Goal: Transaction & Acquisition: Purchase product/service

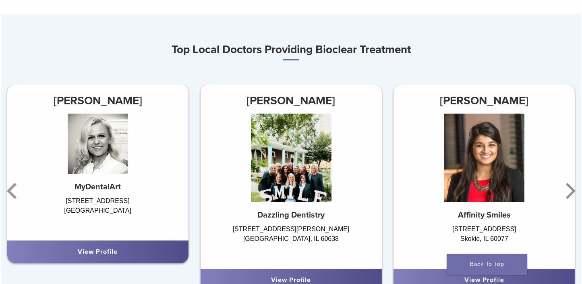
scroll to position [483, 0]
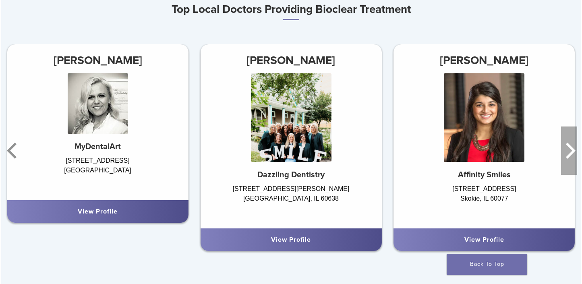
click at [567, 154] on icon "Next" at bounding box center [569, 150] width 16 height 48
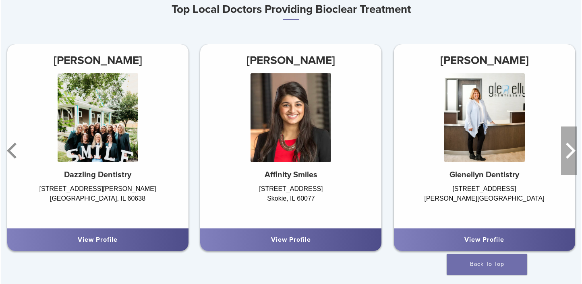
click at [567, 154] on icon "Next" at bounding box center [569, 150] width 16 height 48
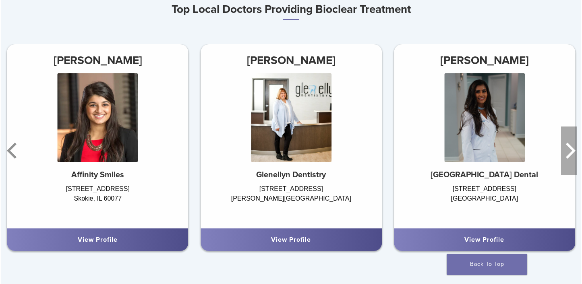
click at [567, 154] on icon "Next" at bounding box center [569, 150] width 16 height 48
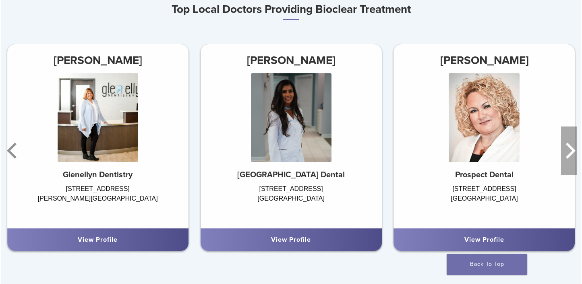
click at [567, 154] on icon "Next" at bounding box center [569, 150] width 16 height 48
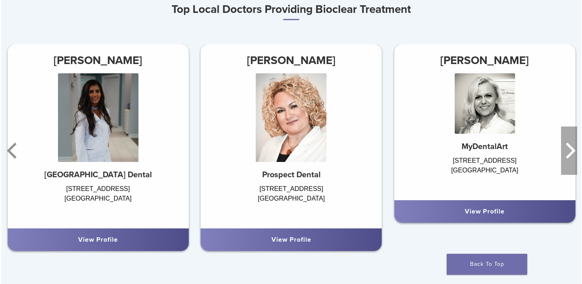
click at [567, 154] on icon "Next" at bounding box center [569, 150] width 16 height 48
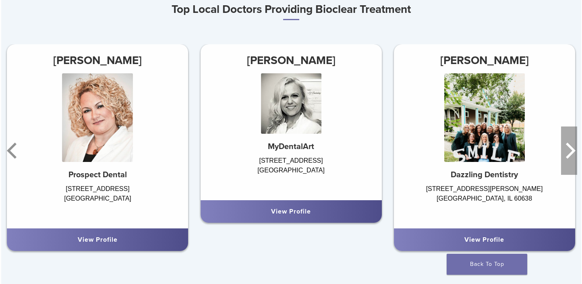
click at [567, 154] on icon "Next" at bounding box center [569, 150] width 16 height 48
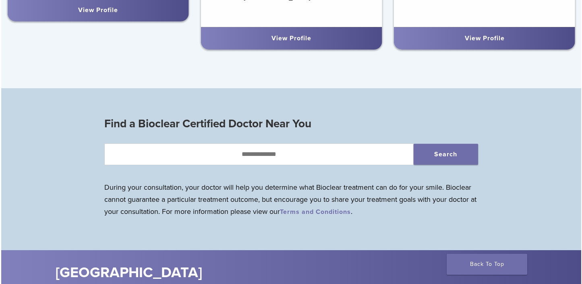
scroll to position [725, 0]
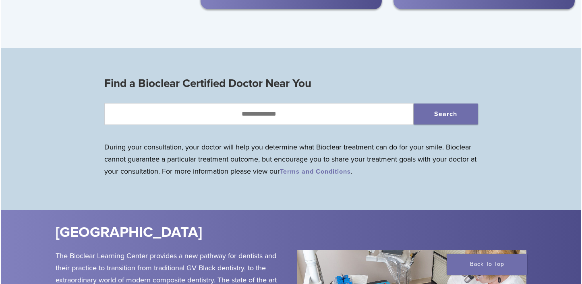
click at [318, 130] on div "Find a Bioclear Certified Doctor Near You Search During your consultation, your…" at bounding box center [291, 131] width 387 height 114
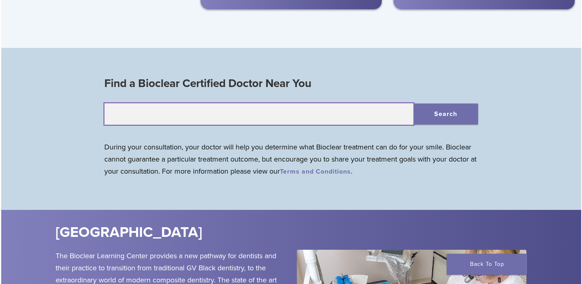
click at [317, 122] on input "text" at bounding box center [258, 114] width 309 height 22
type input "*****"
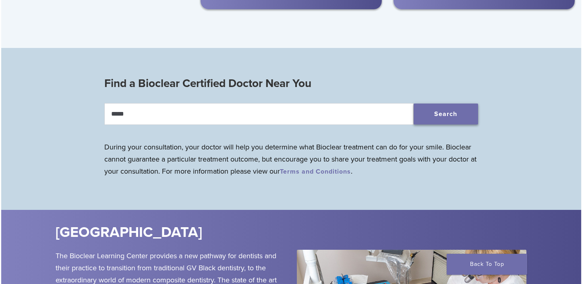
click at [430, 110] on button "Search" at bounding box center [446, 113] width 64 height 21
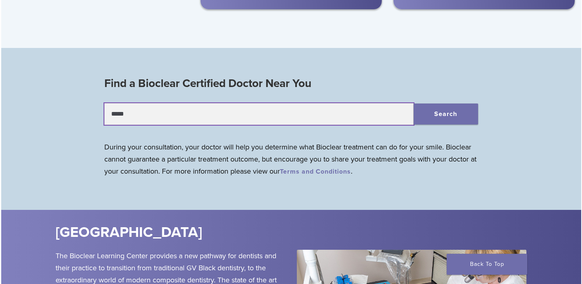
click at [138, 115] on input "*****" at bounding box center [258, 114] width 309 height 22
drag, startPoint x: 138, startPoint y: 115, endPoint x: 78, endPoint y: 106, distance: 60.7
click at [78, 106] on div "Find a Bioclear Certified Doctor Near You ***** Search During your consultation…" at bounding box center [291, 131] width 580 height 114
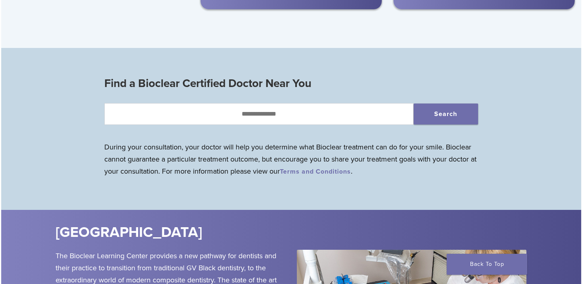
click at [132, 184] on div "Find a Bioclear Certified Doctor Near You Search During your consultation, your…" at bounding box center [291, 131] width 387 height 114
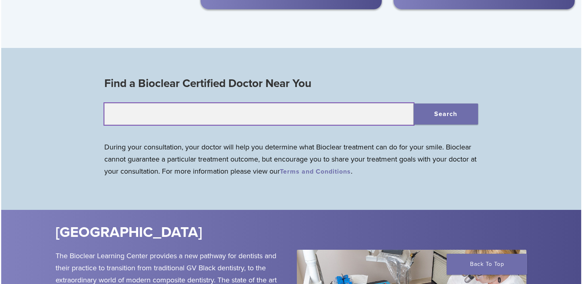
click at [155, 119] on input "text" at bounding box center [258, 114] width 309 height 22
click at [223, 114] on input "text" at bounding box center [258, 114] width 309 height 22
type input "*"
type input "*****"
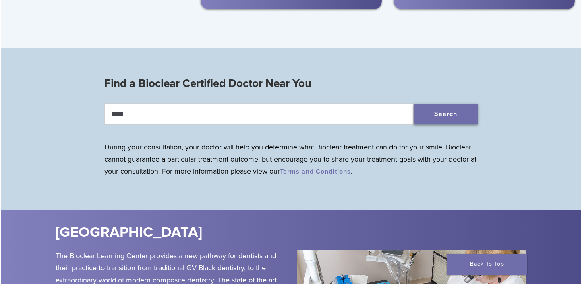
click at [460, 111] on button "Search" at bounding box center [446, 113] width 64 height 21
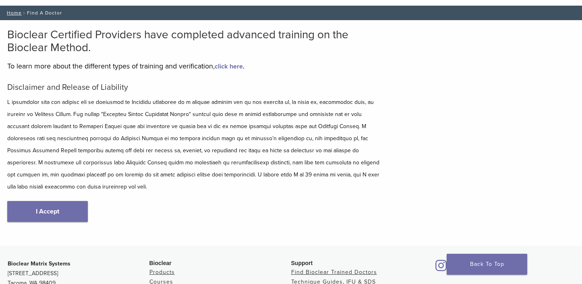
scroll to position [81, 0]
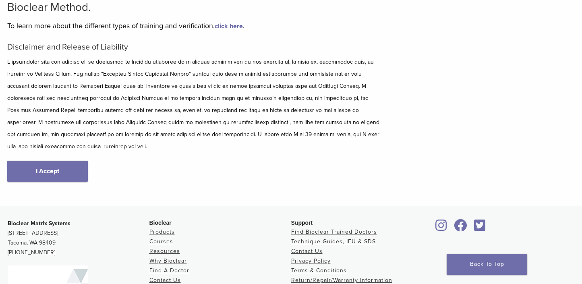
click at [65, 161] on link "I Accept" at bounding box center [47, 171] width 81 height 21
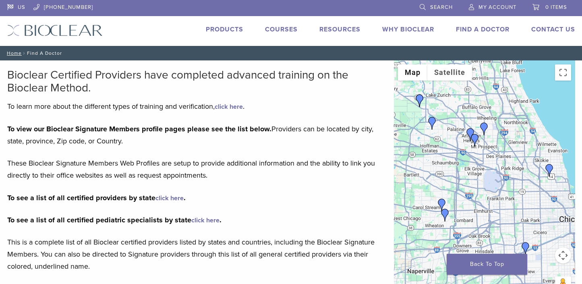
scroll to position [161, 0]
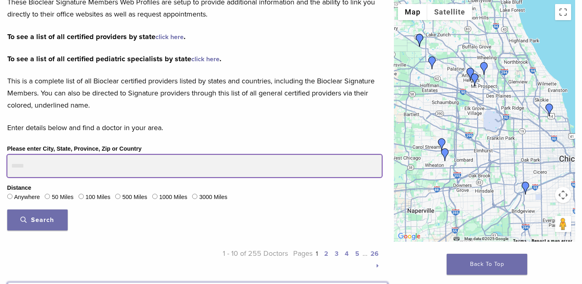
click at [79, 155] on input "Please enter City, State, Province, Zip or Country" at bounding box center [194, 166] width 374 height 23
type input "*****"
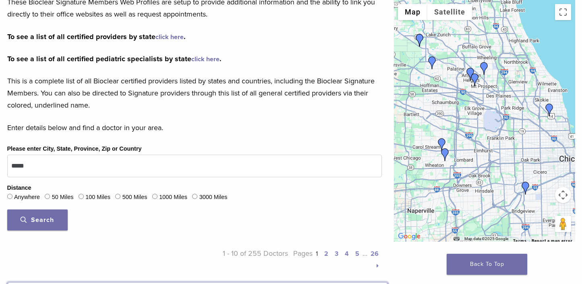
click at [51, 211] on button "Search" at bounding box center [37, 219] width 60 height 21
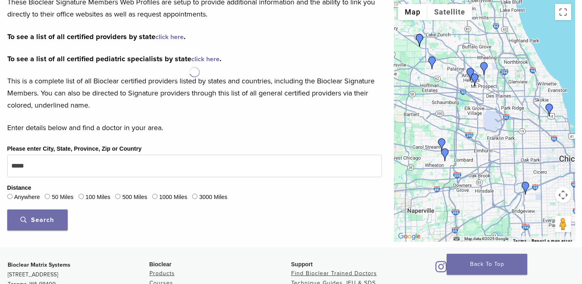
click at [50, 215] on button "Search" at bounding box center [37, 219] width 60 height 21
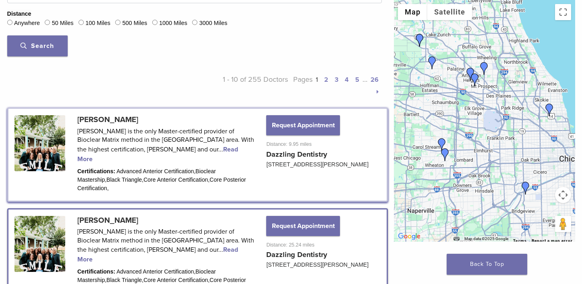
scroll to position [375, 0]
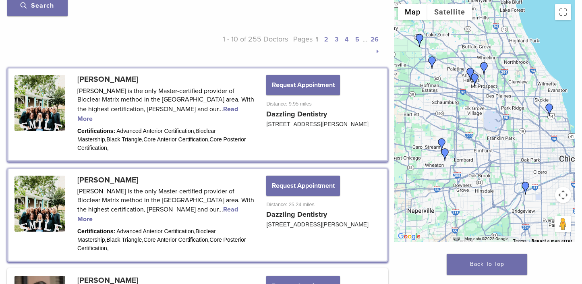
click at [550, 114] on img "Dr. Mansi Raina" at bounding box center [549, 109] width 13 height 13
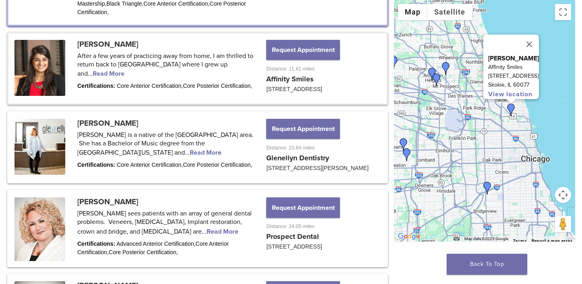
scroll to position [627, 0]
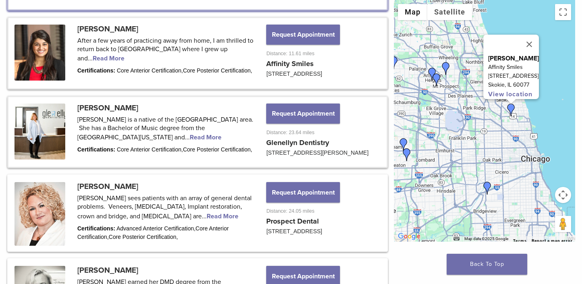
click at [143, 128] on link at bounding box center [197, 132] width 378 height 70
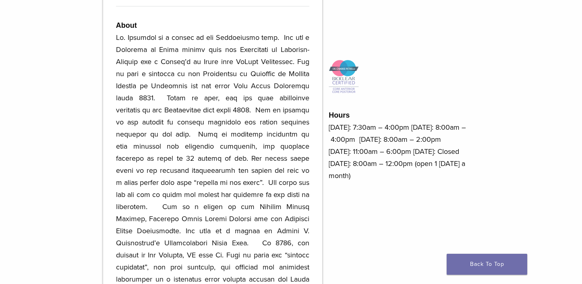
scroll to position [523, 0]
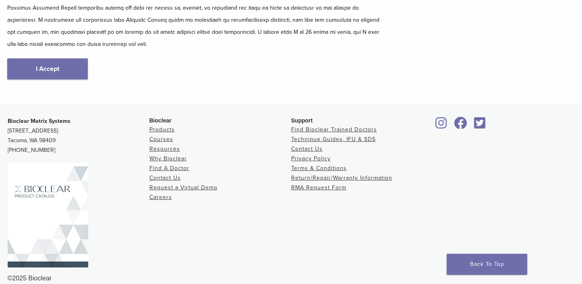
scroll to position [62, 0]
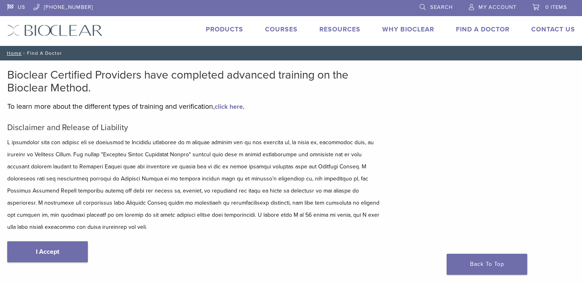
scroll to position [161, 0]
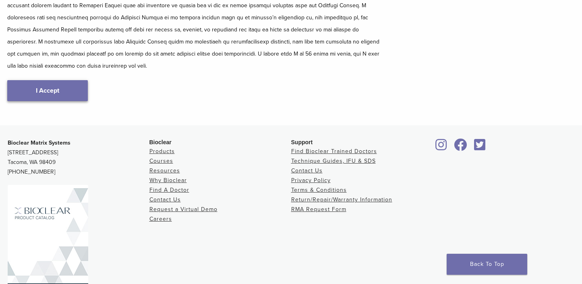
click at [68, 86] on link "I Accept" at bounding box center [47, 90] width 81 height 21
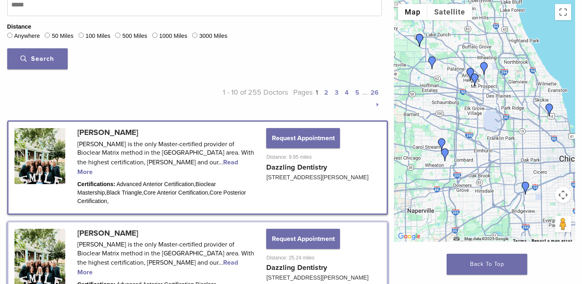
scroll to position [201, 0]
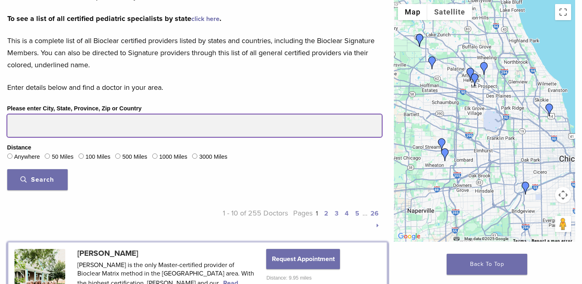
click at [23, 128] on input "Please enter City, State, Province, Zip or Country" at bounding box center [194, 125] width 374 height 23
type input "*****"
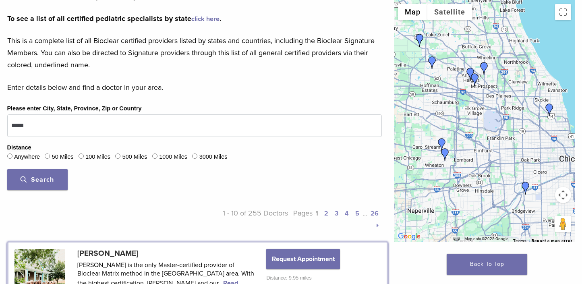
click at [42, 186] on button "Search" at bounding box center [37, 179] width 60 height 21
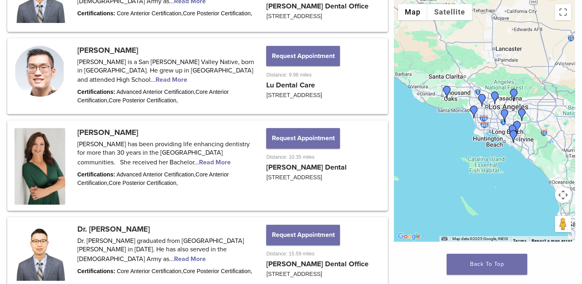
scroll to position [322, 0]
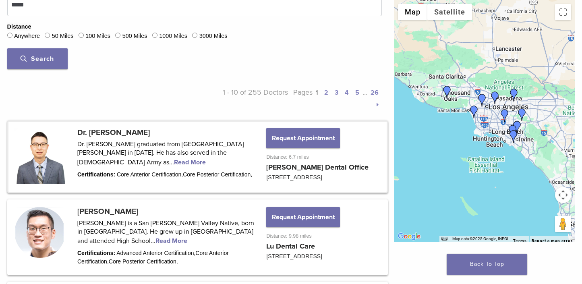
click at [107, 160] on link at bounding box center [197, 157] width 378 height 70
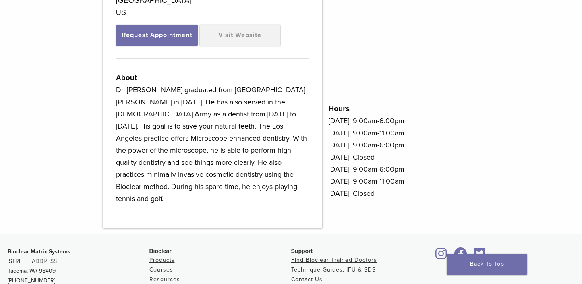
scroll to position [242, 0]
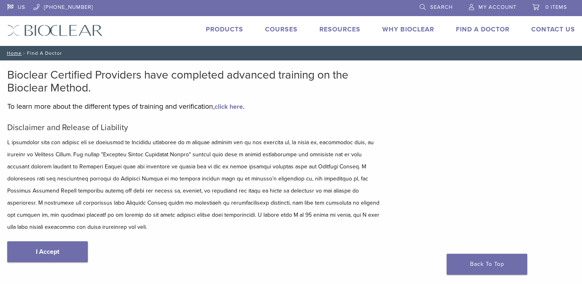
click at [408, 29] on link "Why Bioclear" at bounding box center [408, 29] width 52 height 8
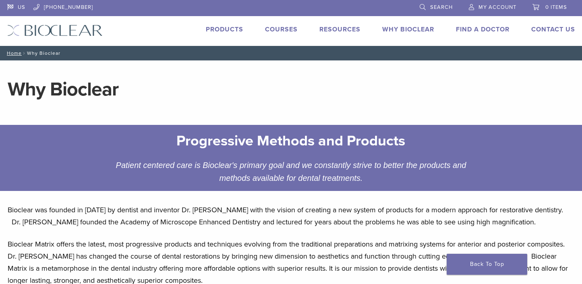
click at [243, 33] on div "Products Courses Resources Expand child menu Technique Guides, IFU, & SDS Why B…" at bounding box center [345, 31] width 484 height 12
click at [237, 28] on link "Products" at bounding box center [224, 29] width 37 height 8
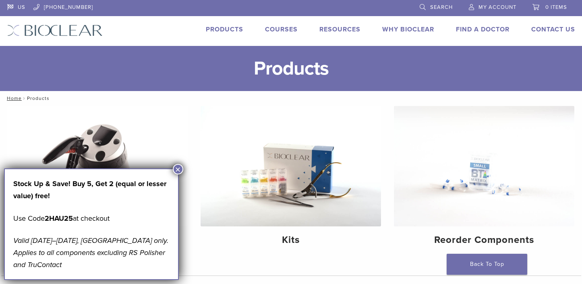
click at [183, 167] on button "×" at bounding box center [178, 169] width 10 height 10
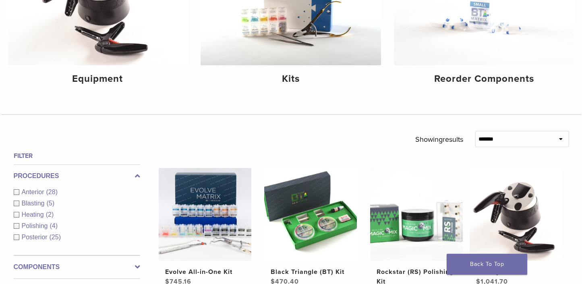
scroll to position [81, 0]
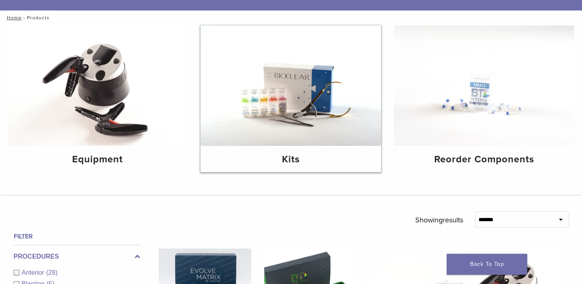
click at [296, 147] on div "Kits" at bounding box center [291, 159] width 180 height 26
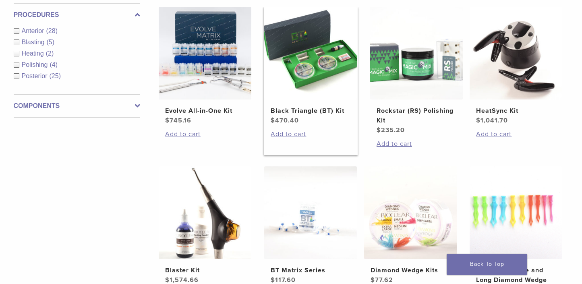
scroll to position [403, 0]
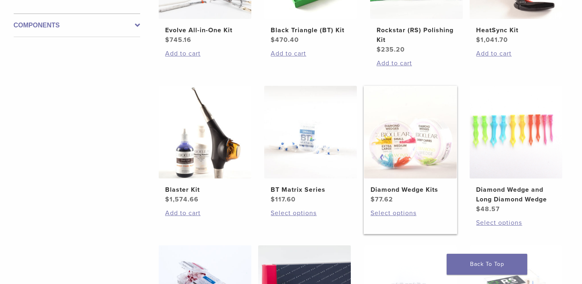
click at [401, 132] on img at bounding box center [410, 132] width 93 height 93
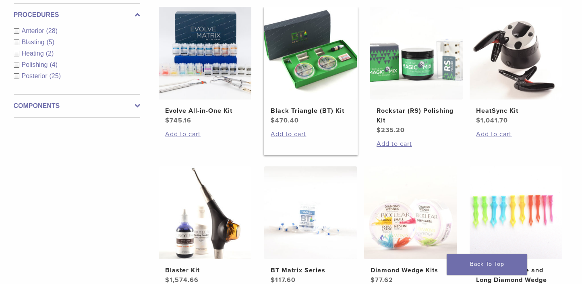
click at [323, 92] on img at bounding box center [310, 53] width 93 height 93
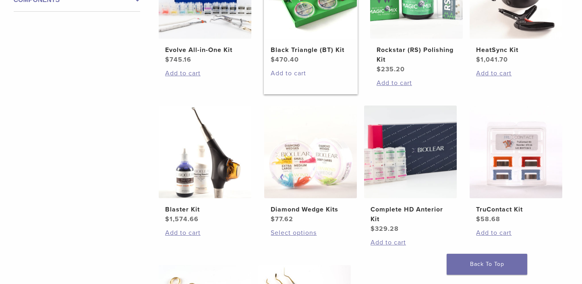
scroll to position [161, 0]
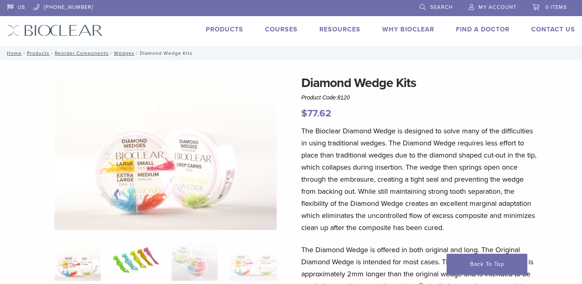
scroll to position [121, 0]
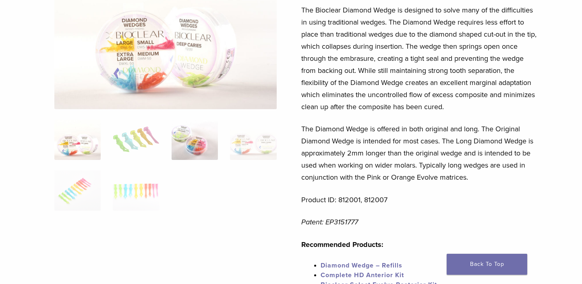
click at [205, 136] on img at bounding box center [195, 140] width 46 height 40
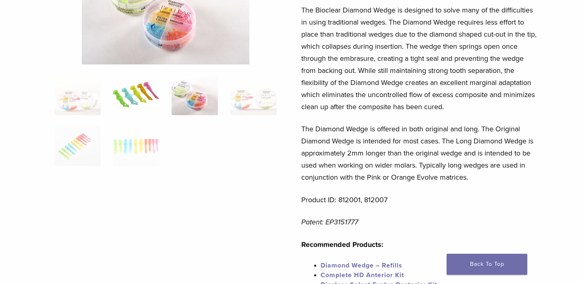
click at [149, 98] on img at bounding box center [136, 95] width 46 height 40
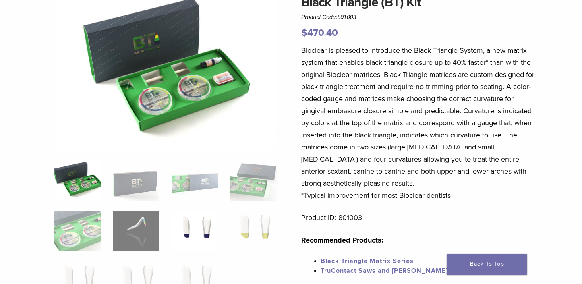
scroll to position [121, 0]
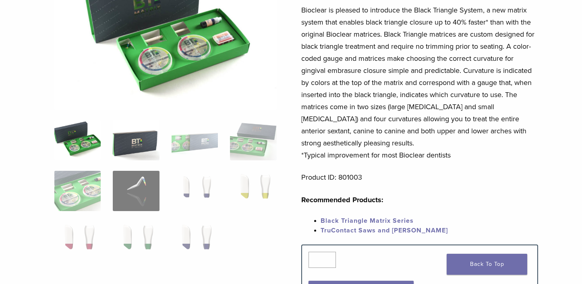
click at [132, 157] on img at bounding box center [136, 140] width 46 height 40
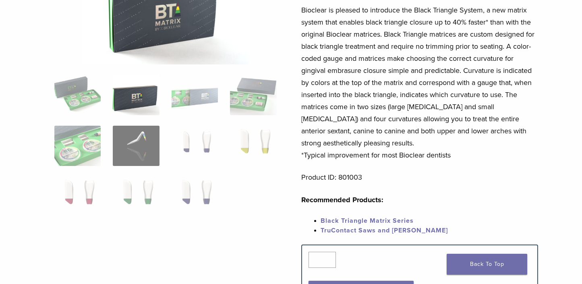
scroll to position [0, 0]
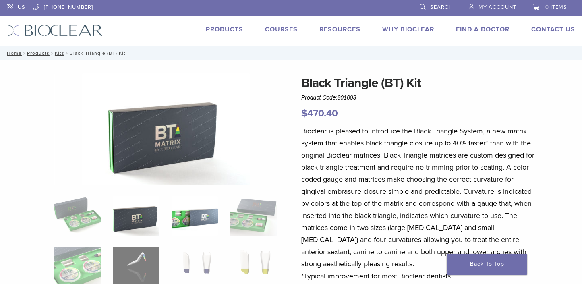
click at [211, 208] on img at bounding box center [195, 216] width 46 height 40
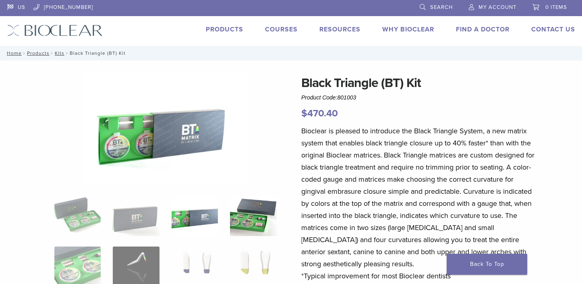
click at [249, 211] on img at bounding box center [253, 216] width 46 height 40
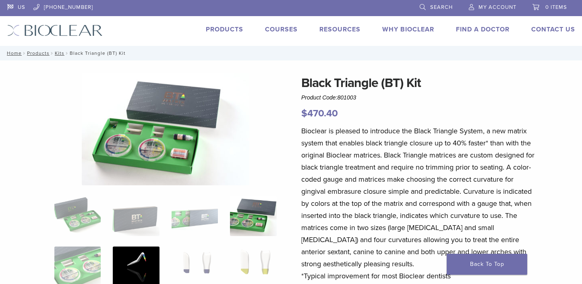
click at [136, 266] on img at bounding box center [136, 266] width 46 height 40
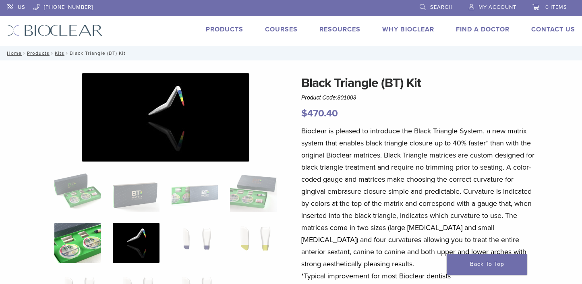
click at [95, 242] on img at bounding box center [77, 243] width 46 height 40
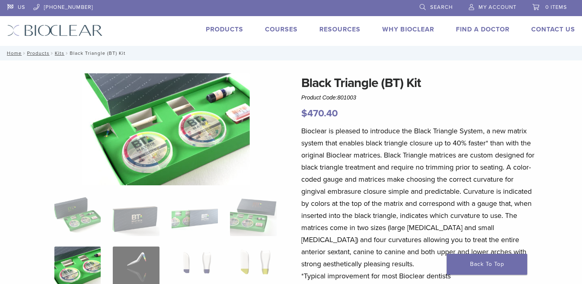
scroll to position [81, 0]
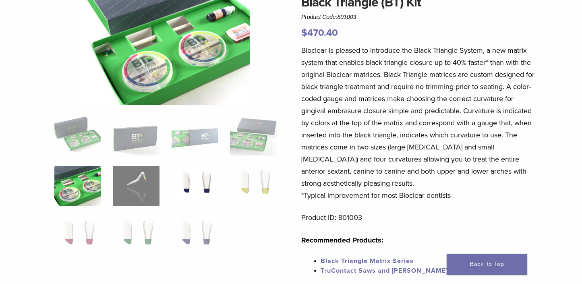
click at [177, 182] on img at bounding box center [195, 186] width 46 height 40
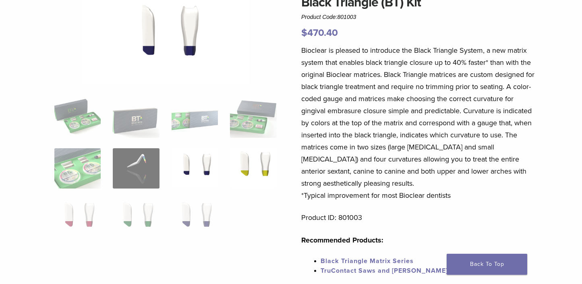
click at [246, 161] on img at bounding box center [253, 168] width 46 height 40
click at [199, 213] on img at bounding box center [195, 219] width 46 height 40
click at [136, 217] on img at bounding box center [136, 219] width 46 height 40
click at [84, 215] on img at bounding box center [77, 219] width 46 height 40
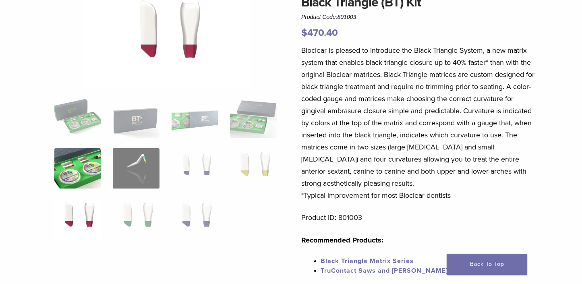
click at [83, 166] on img at bounding box center [77, 168] width 46 height 40
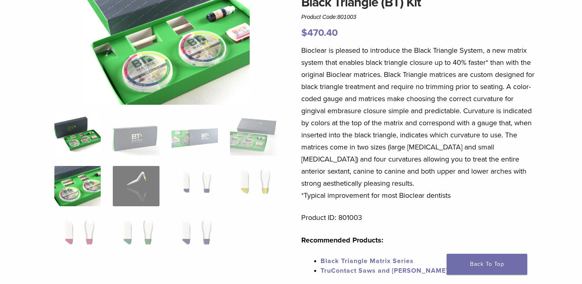
click at [89, 140] on img at bounding box center [77, 135] width 46 height 40
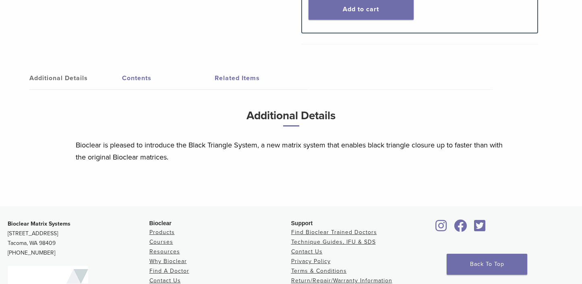
scroll to position [443, 0]
